Goal: Use online tool/utility: Utilize a website feature to perform a specific function

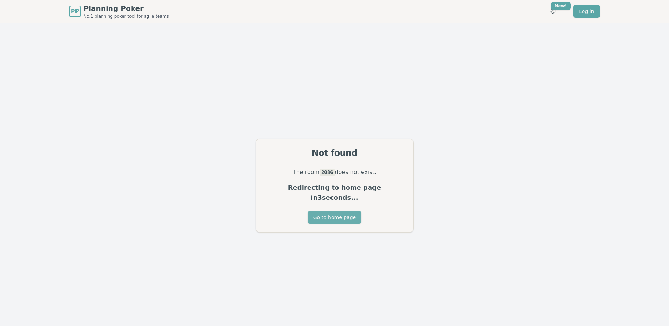
click at [341, 213] on button "Go to home page" at bounding box center [335, 217] width 54 height 13
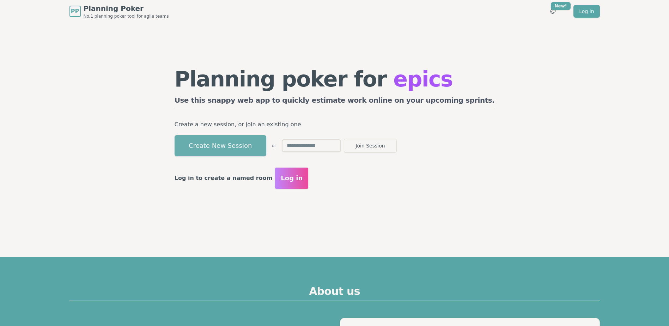
click at [247, 146] on button "Create New Session" at bounding box center [221, 145] width 92 height 21
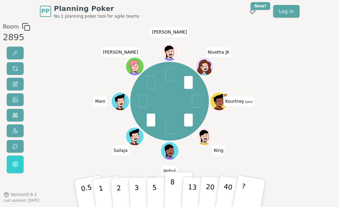
click at [171, 189] on p "8" at bounding box center [172, 192] width 5 height 31
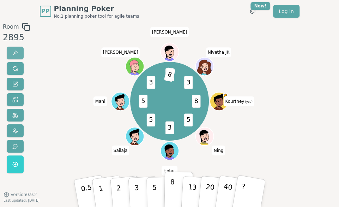
click at [18, 55] on button at bounding box center [15, 53] width 17 height 13
click at [19, 55] on button at bounding box center [15, 53] width 17 height 13
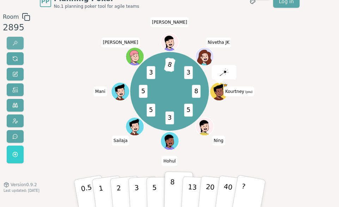
click at [11, 44] on button at bounding box center [15, 43] width 17 height 13
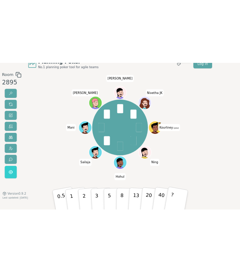
scroll to position [0, 0]
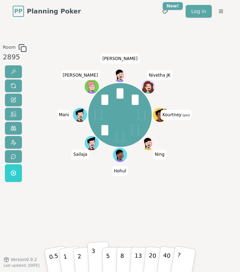
click at [96, 257] on button "3" at bounding box center [98, 257] width 23 height 33
click at [13, 72] on span at bounding box center [14, 72] width 6 height 6
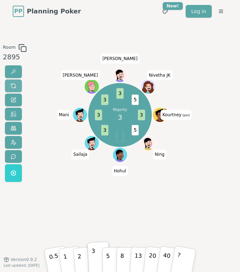
click at [14, 86] on span at bounding box center [14, 86] width 6 height 6
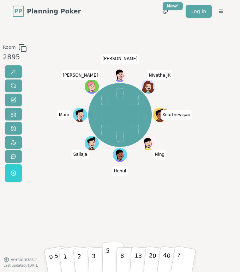
click at [109, 257] on button "5" at bounding box center [113, 257] width 22 height 32
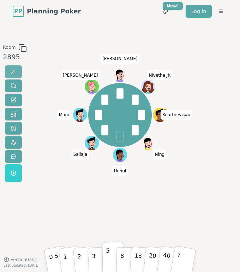
click at [18, 73] on button at bounding box center [13, 71] width 17 height 13
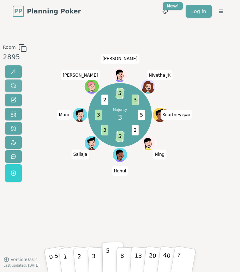
click at [14, 84] on span at bounding box center [14, 86] width 6 height 6
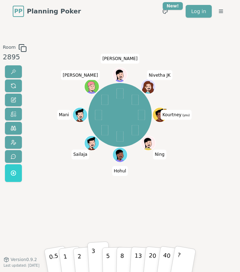
click at [92, 261] on p "3" at bounding box center [93, 258] width 5 height 24
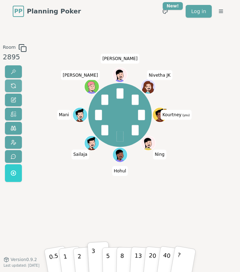
click at [20, 82] on button at bounding box center [13, 85] width 17 height 13
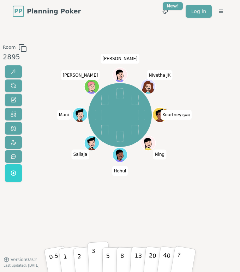
drag, startPoint x: 97, startPoint y: 261, endPoint x: 92, endPoint y: 251, distance: 11.5
click at [97, 261] on button "3" at bounding box center [98, 257] width 23 height 33
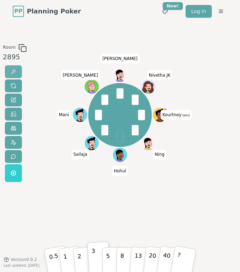
click at [12, 71] on span at bounding box center [14, 72] width 6 height 6
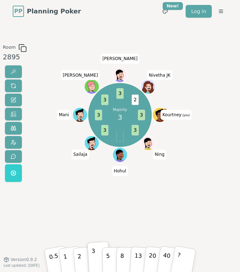
drag, startPoint x: 10, startPoint y: 82, endPoint x: 41, endPoint y: 84, distance: 31.1
click at [10, 82] on button at bounding box center [13, 85] width 17 height 13
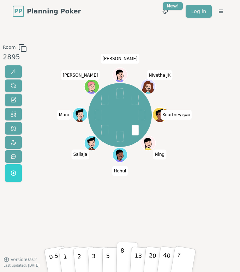
click at [122, 254] on p "8" at bounding box center [122, 258] width 4 height 24
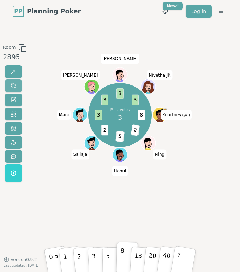
click at [14, 90] on button at bounding box center [13, 85] width 17 height 13
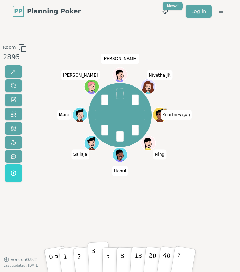
click at [96, 256] on button "3" at bounding box center [98, 257] width 23 height 33
click at [14, 73] on span at bounding box center [14, 72] width 6 height 6
click at [84, 261] on button "2" at bounding box center [84, 258] width 24 height 34
click at [15, 73] on span at bounding box center [14, 72] width 6 height 6
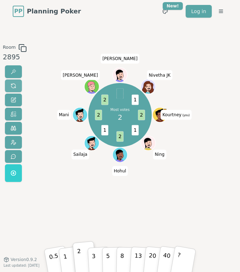
click at [13, 85] on span at bounding box center [14, 86] width 6 height 6
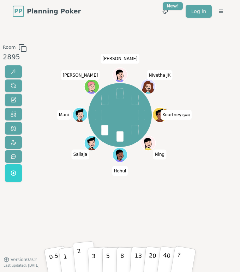
click at [82, 257] on button "2" at bounding box center [84, 258] width 24 height 34
click at [12, 71] on span at bounding box center [14, 72] width 6 height 6
